Goal: Go to known website: Access a specific website the user already knows

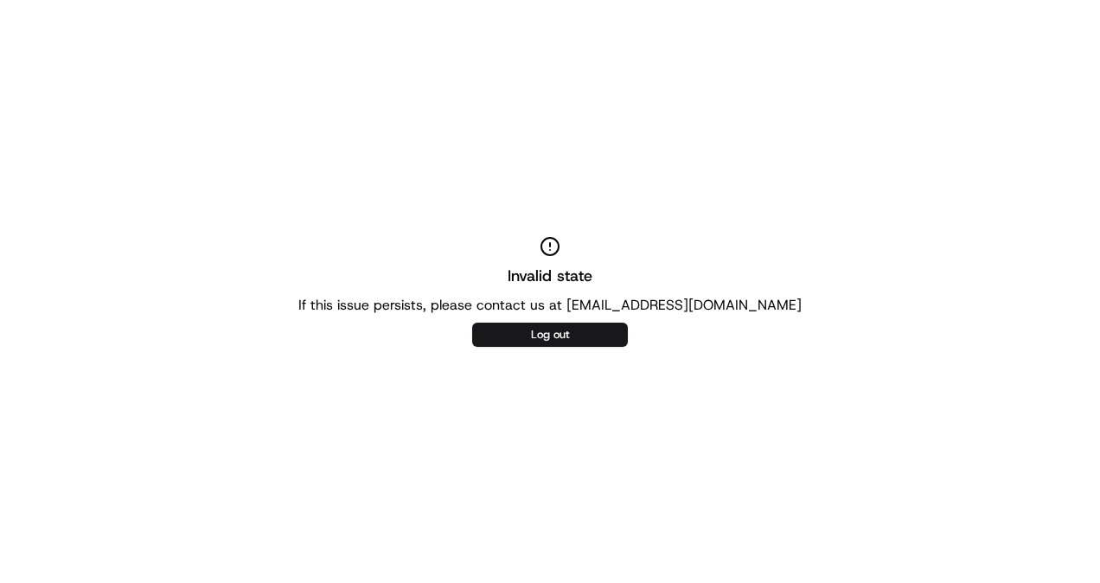
click at [552, 336] on button "Log out" at bounding box center [550, 334] width 156 height 24
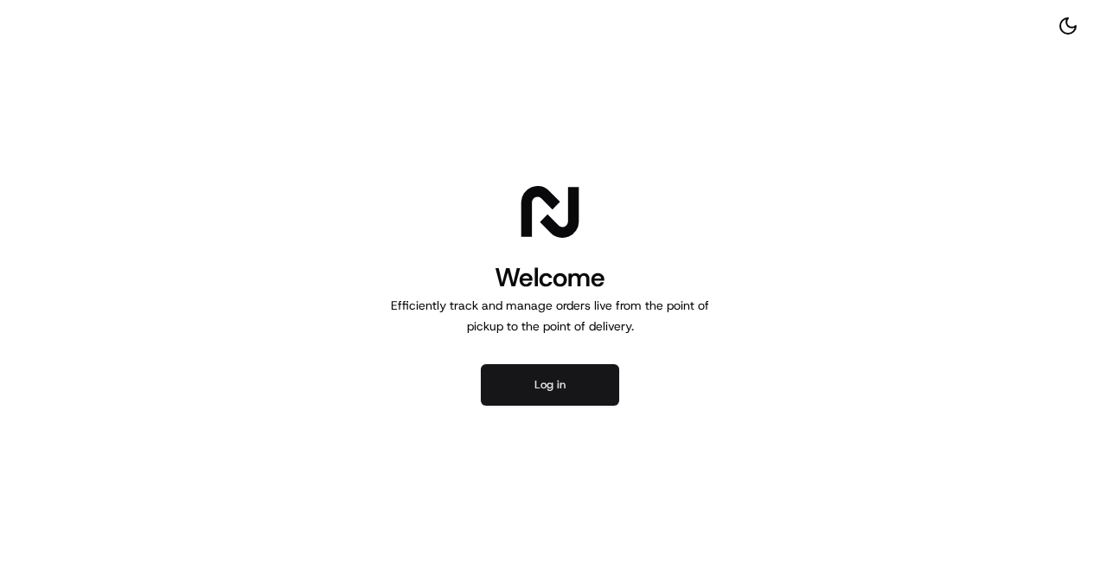
click at [562, 401] on button "Log in" at bounding box center [550, 384] width 138 height 41
